Goal: Task Accomplishment & Management: Manage account settings

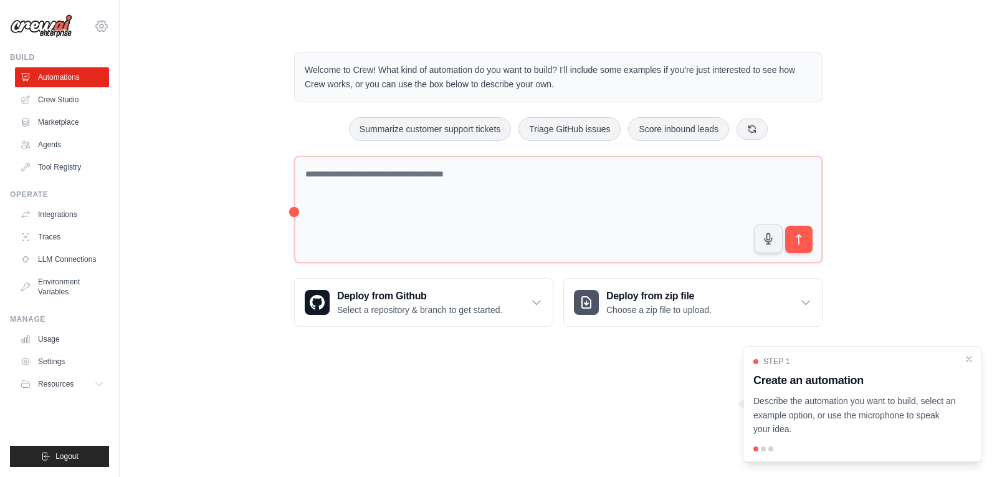
click at [100, 31] on icon at bounding box center [101, 26] width 15 height 15
click at [77, 83] on link "Settings" at bounding box center [102, 84] width 110 height 22
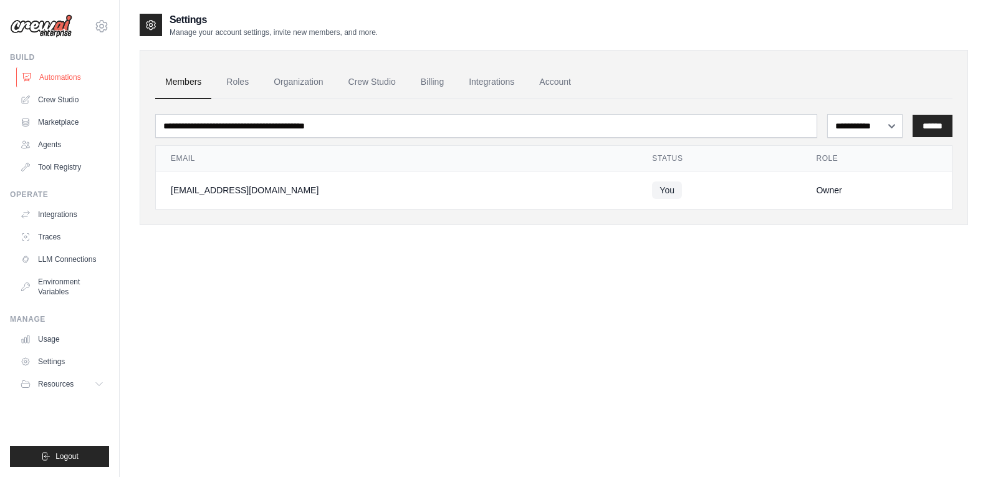
click at [72, 76] on link "Automations" at bounding box center [63, 77] width 94 height 20
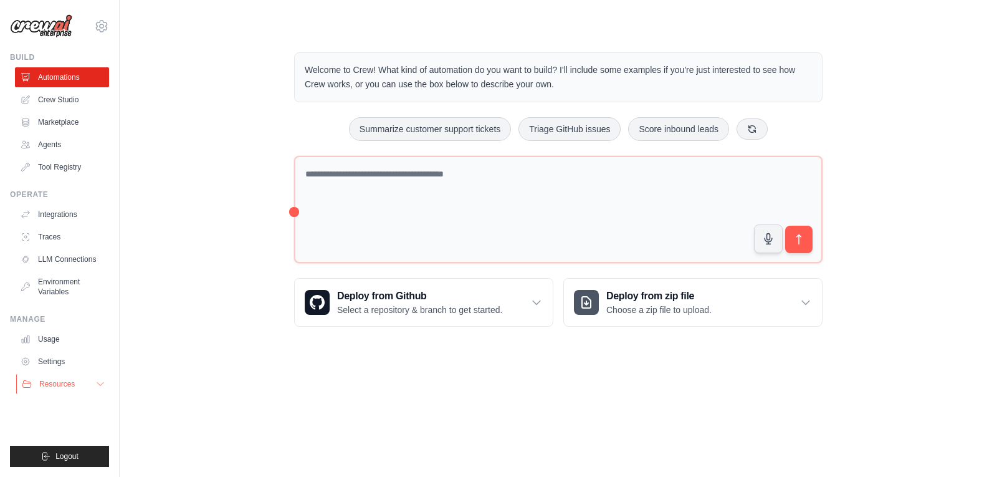
click at [75, 380] on button "Resources" at bounding box center [63, 384] width 94 height 20
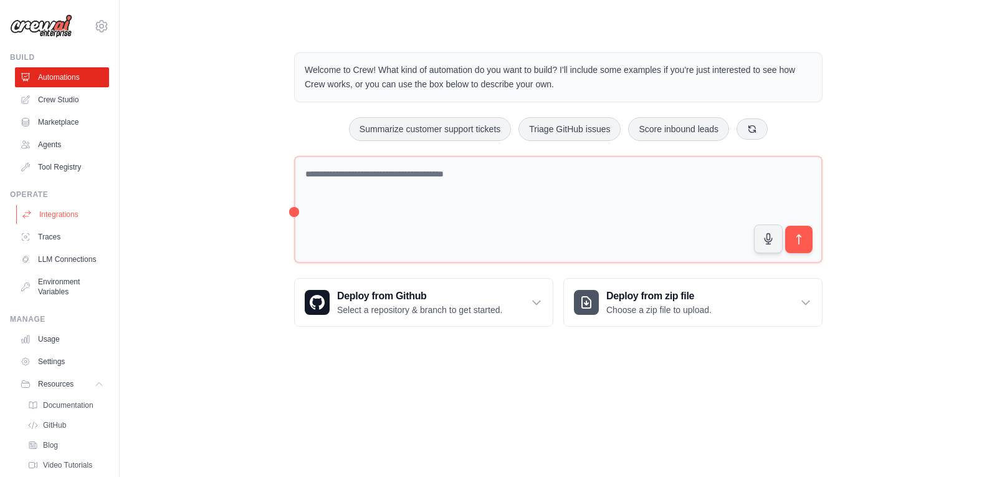
click at [60, 209] on link "Integrations" at bounding box center [63, 214] width 94 height 20
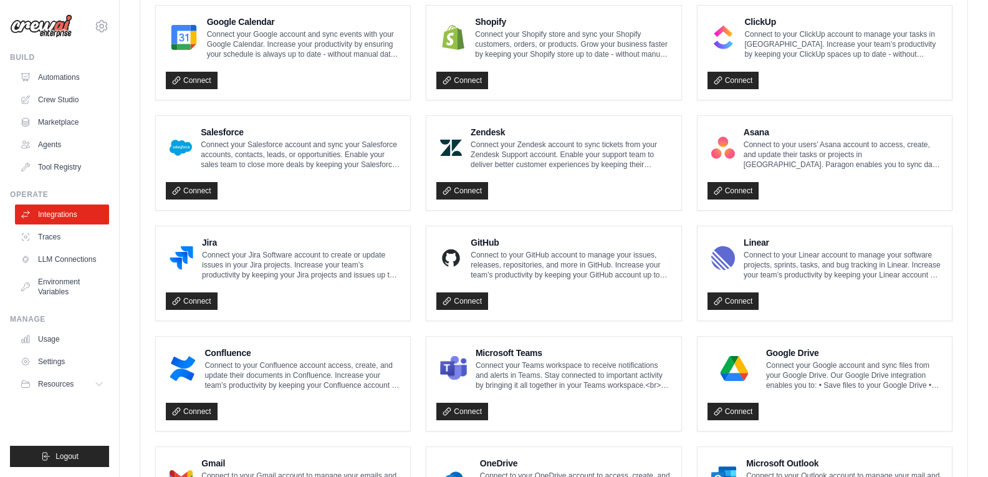
scroll to position [697, 0]
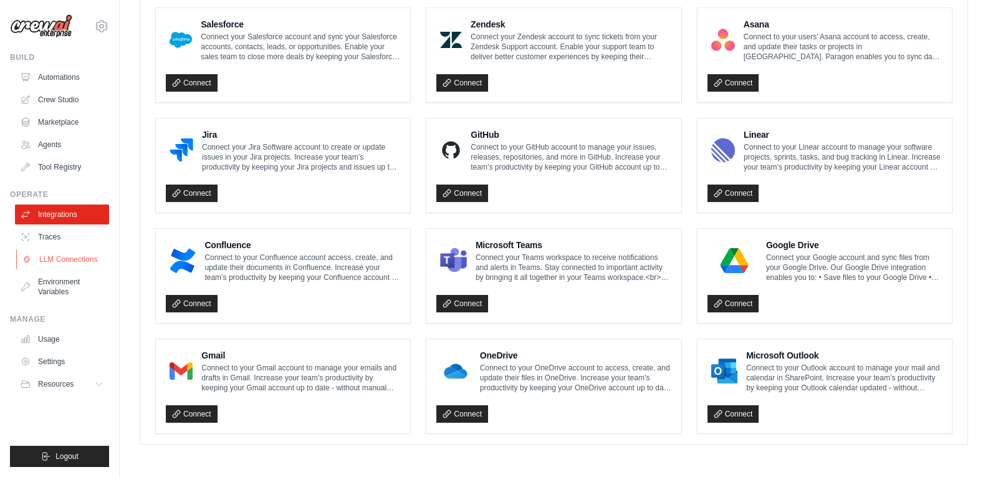
click at [64, 257] on link "LLM Connections" at bounding box center [63, 259] width 94 height 20
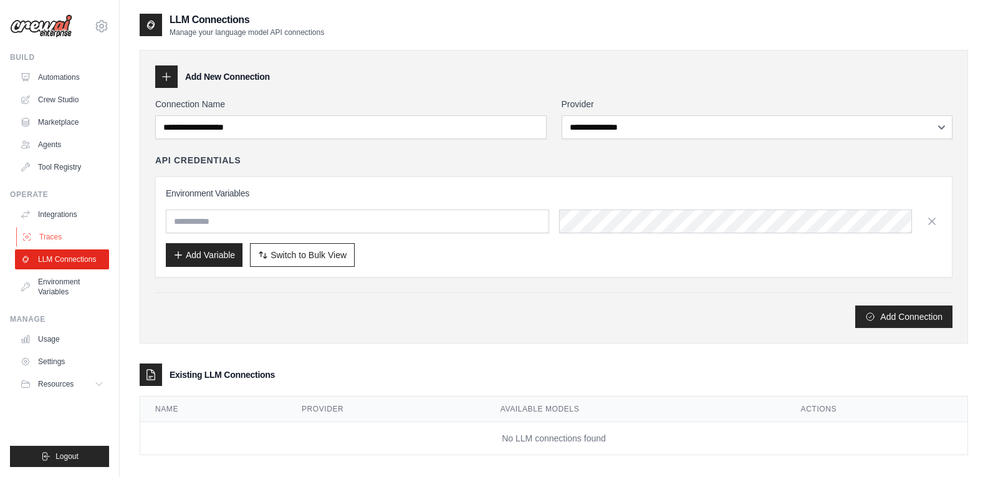
click at [60, 238] on link "Traces" at bounding box center [63, 237] width 94 height 20
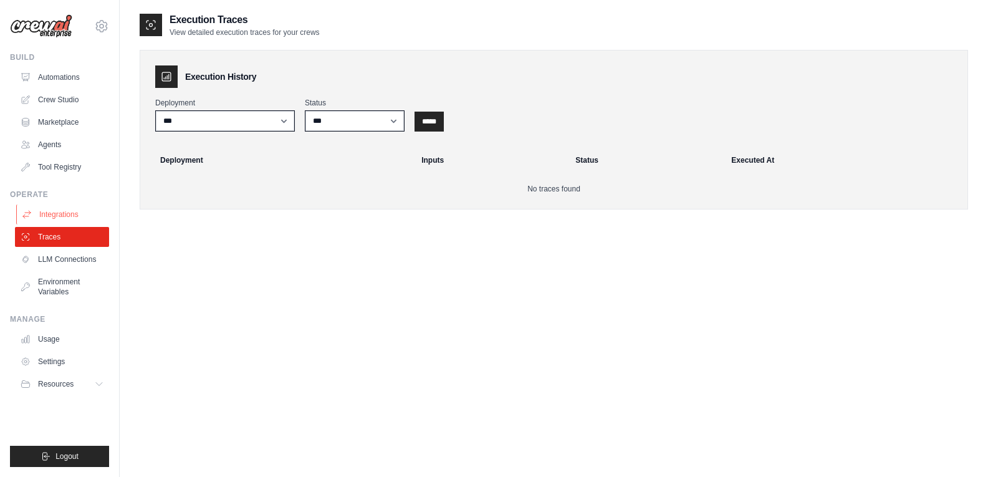
click at [58, 211] on link "Integrations" at bounding box center [63, 214] width 94 height 20
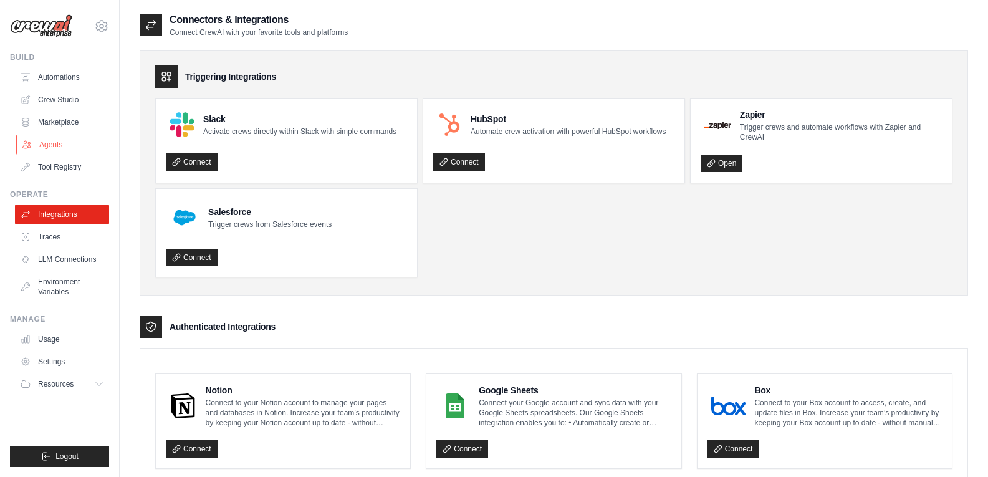
click at [53, 143] on link "Agents" at bounding box center [63, 145] width 94 height 20
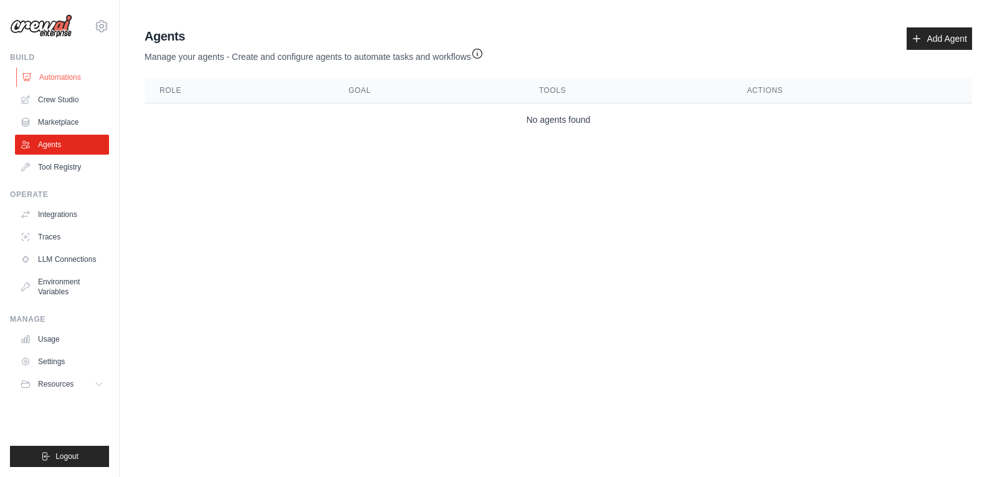
click at [58, 75] on link "Automations" at bounding box center [63, 77] width 94 height 20
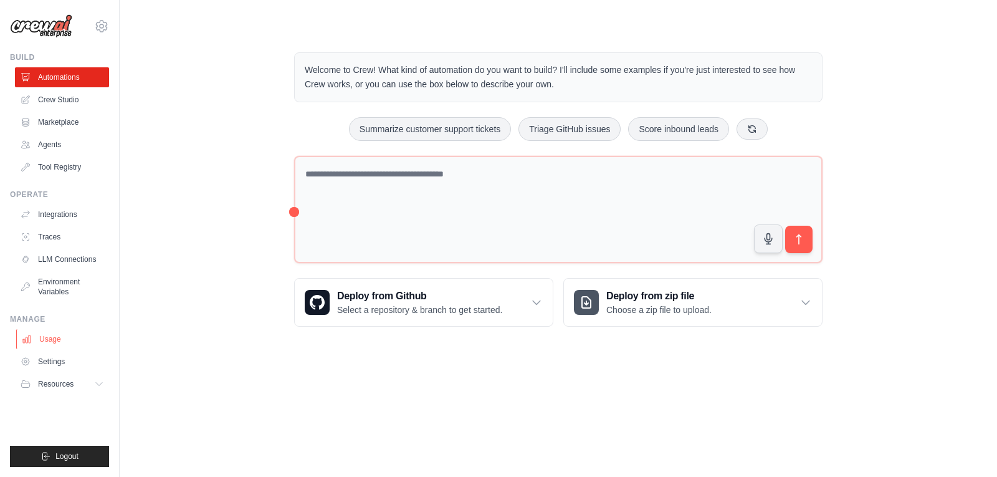
click at [54, 338] on link "Usage" at bounding box center [63, 339] width 94 height 20
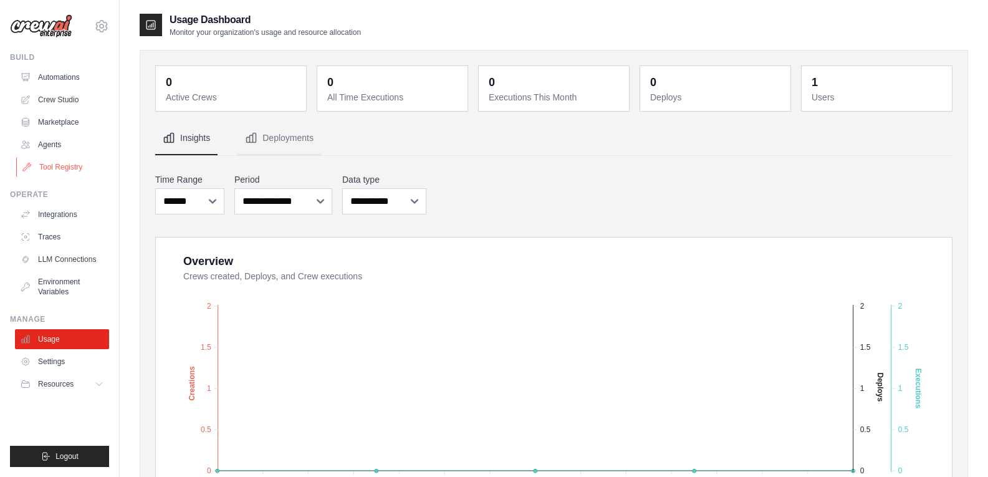
click at [70, 169] on link "Tool Registry" at bounding box center [63, 167] width 94 height 20
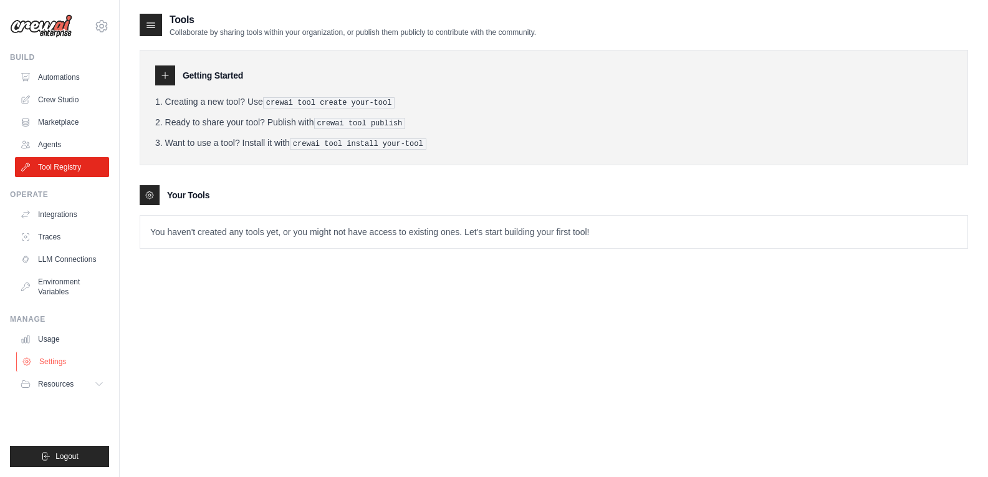
click at [57, 362] on link "Settings" at bounding box center [63, 361] width 94 height 20
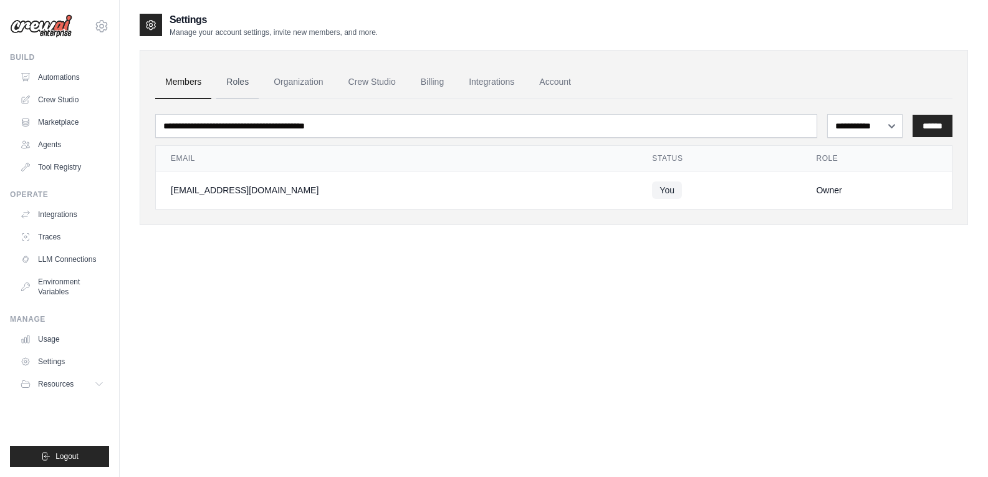
click at [242, 83] on link "Roles" at bounding box center [237, 82] width 42 height 34
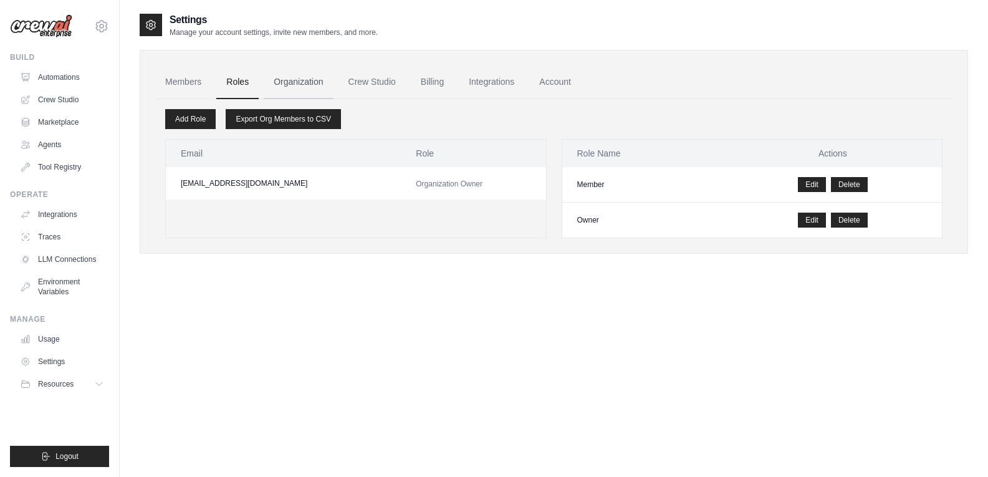
click at [315, 84] on link "Organization" at bounding box center [298, 82] width 69 height 34
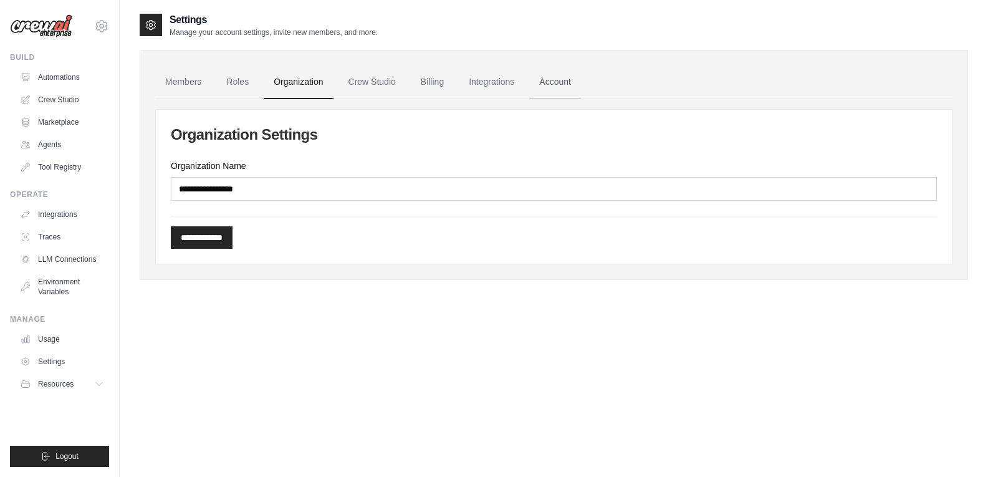
click at [555, 82] on link "Account" at bounding box center [555, 82] width 52 height 34
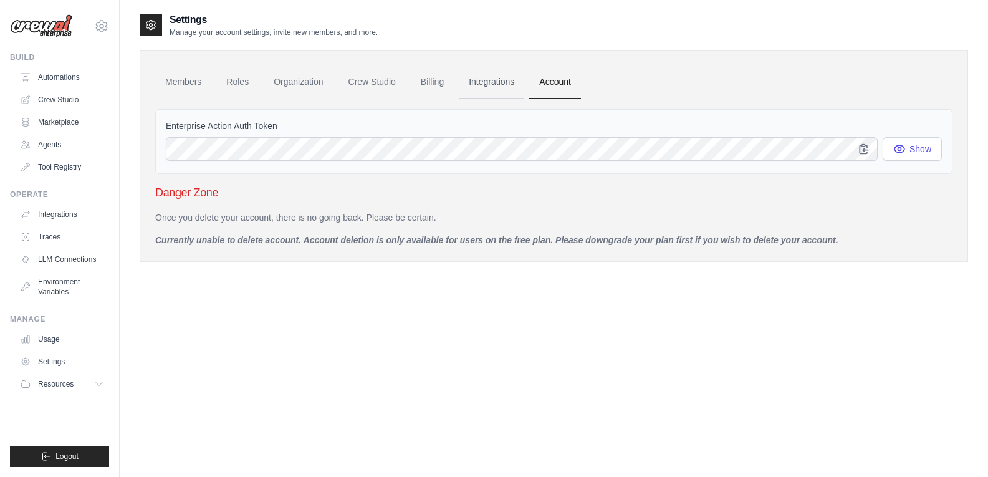
click at [494, 81] on link "Integrations" at bounding box center [491, 82] width 65 height 34
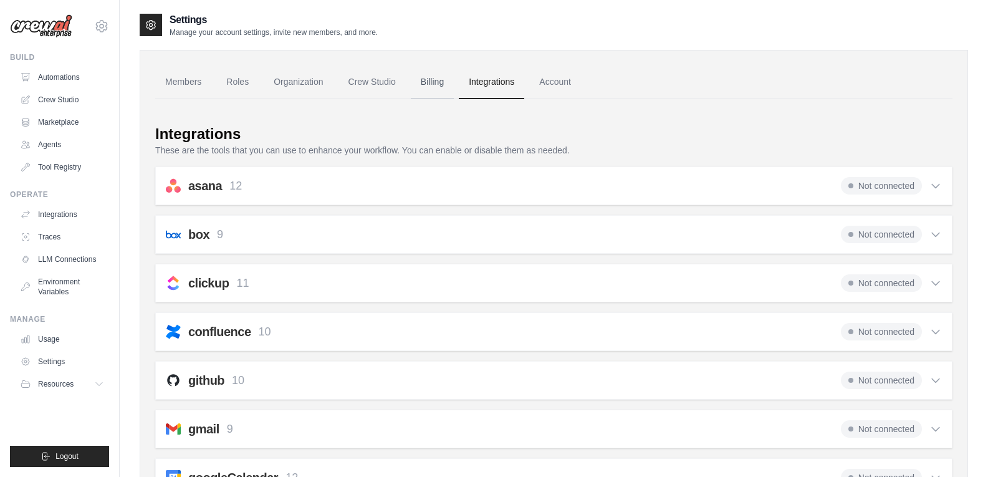
click at [424, 85] on link "Billing" at bounding box center [432, 82] width 43 height 34
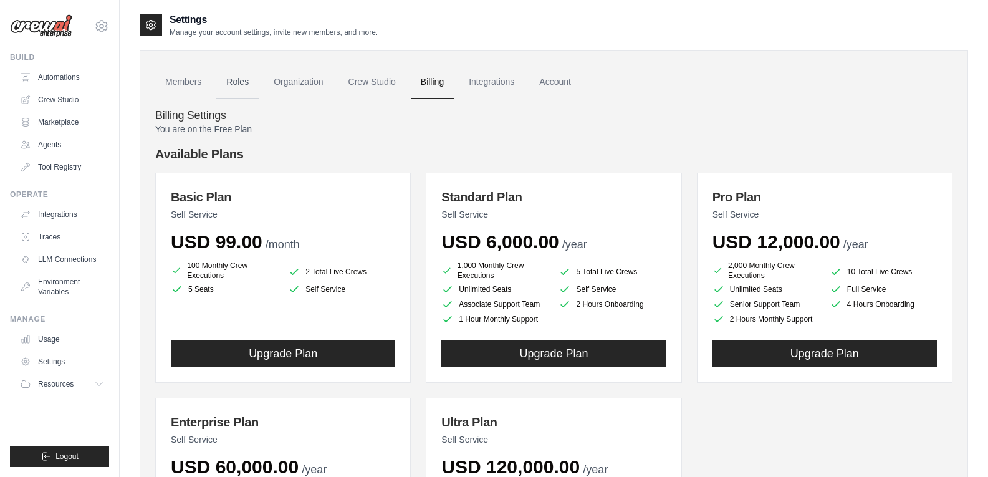
click at [253, 74] on link "Roles" at bounding box center [237, 82] width 42 height 34
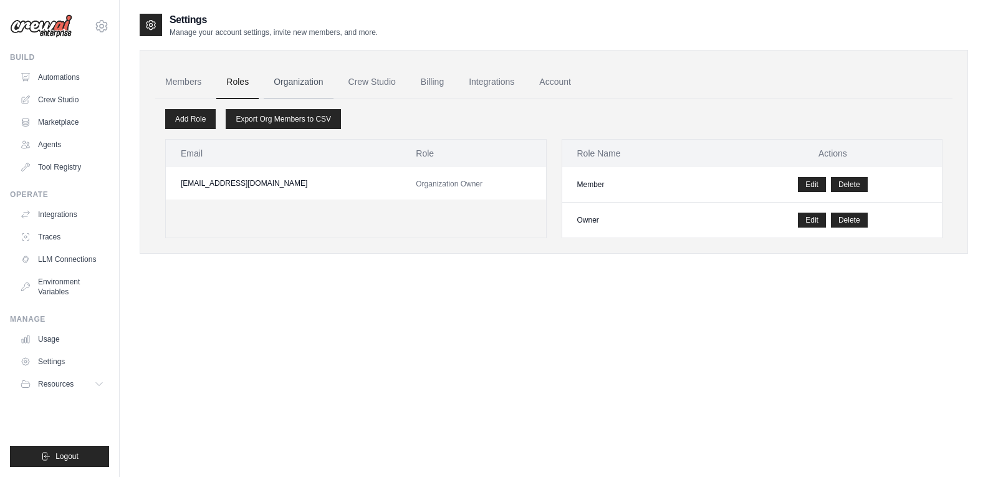
click at [301, 72] on link "Organization" at bounding box center [298, 82] width 69 height 34
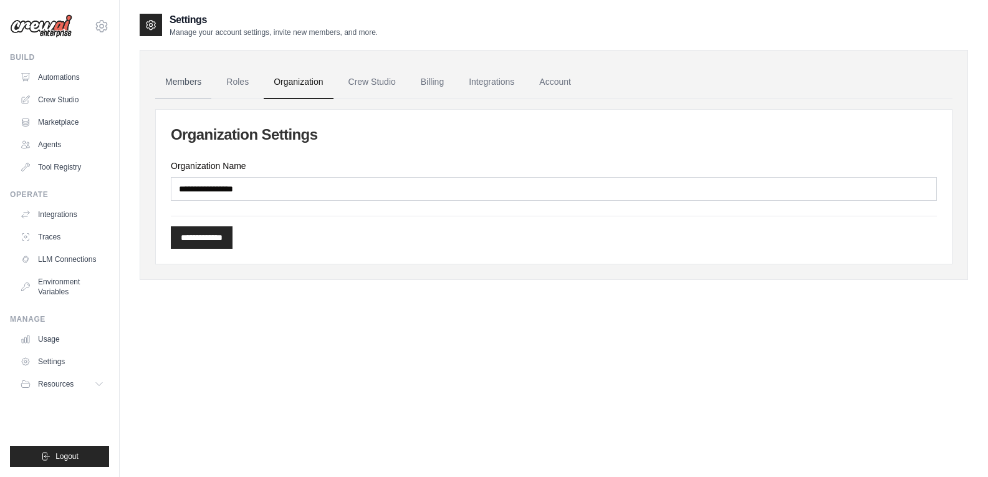
click at [171, 79] on link "Members" at bounding box center [183, 82] width 56 height 34
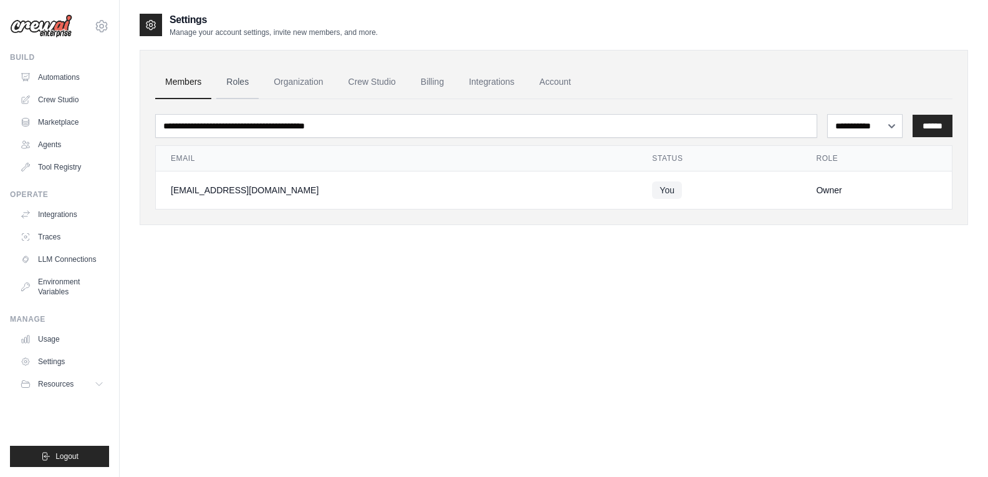
click at [235, 83] on link "Roles" at bounding box center [237, 82] width 42 height 34
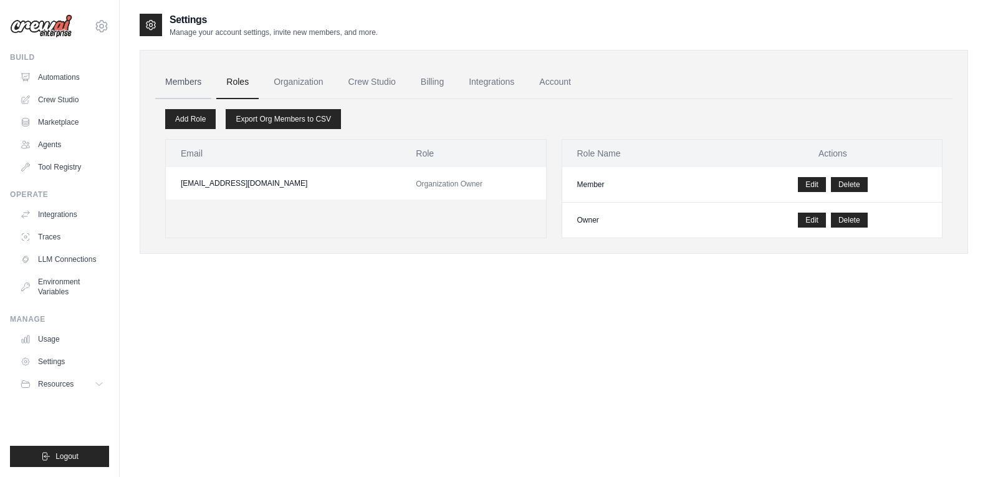
click at [183, 74] on link "Members" at bounding box center [183, 82] width 56 height 34
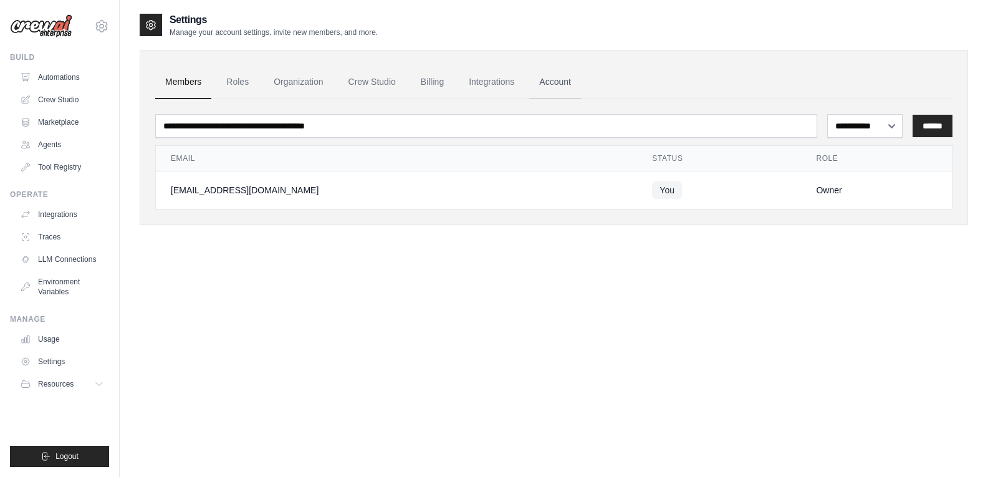
click at [552, 82] on link "Account" at bounding box center [555, 82] width 52 height 34
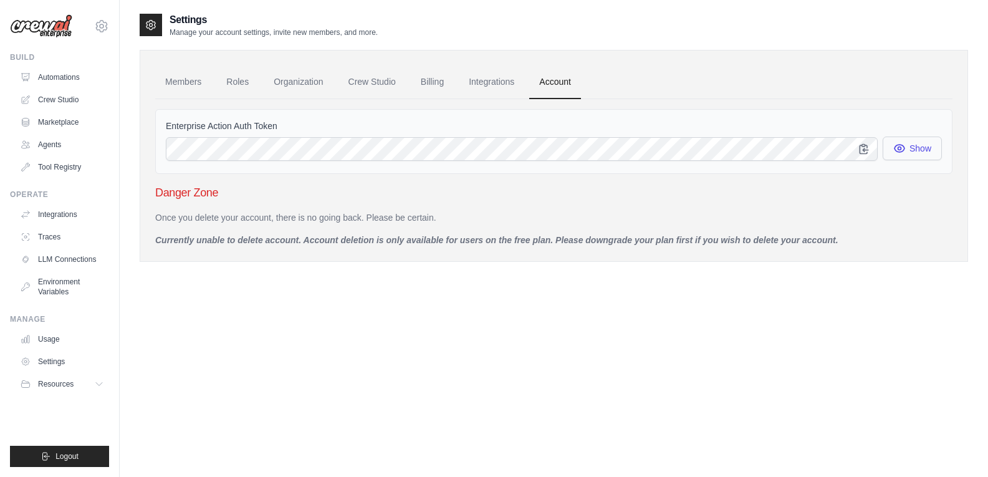
click at [905, 147] on button "Show" at bounding box center [911, 148] width 59 height 24
click at [277, 243] on p "Currently unable to delete account. Account deletion is only available for user…" at bounding box center [553, 240] width 797 height 12
